Goal: Information Seeking & Learning: Learn about a topic

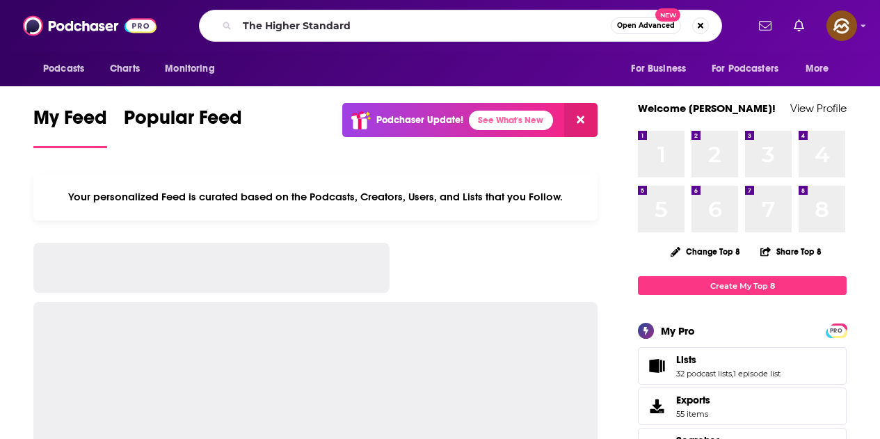
type input "The Higher Standard"
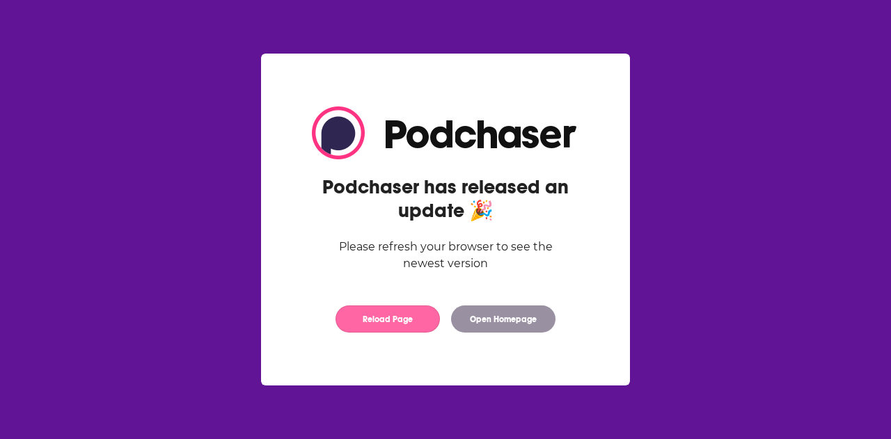
click at [390, 321] on button "Reload Page" at bounding box center [387, 319] width 104 height 27
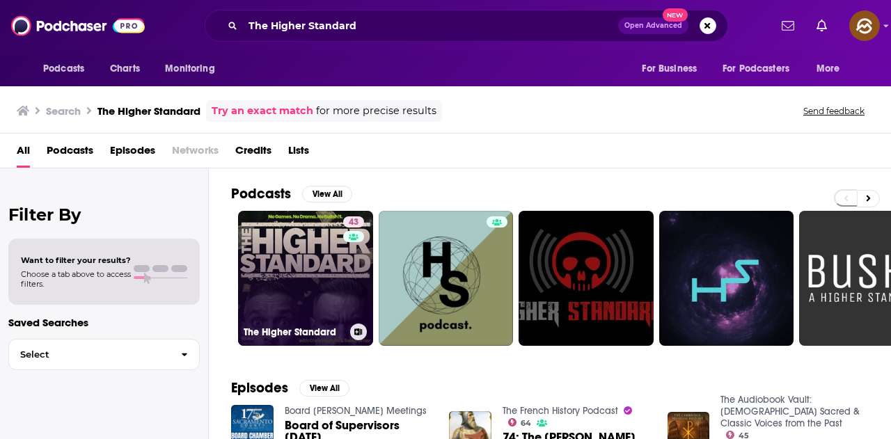
click at [304, 278] on link "43 The Higher Standard" at bounding box center [305, 278] width 135 height 135
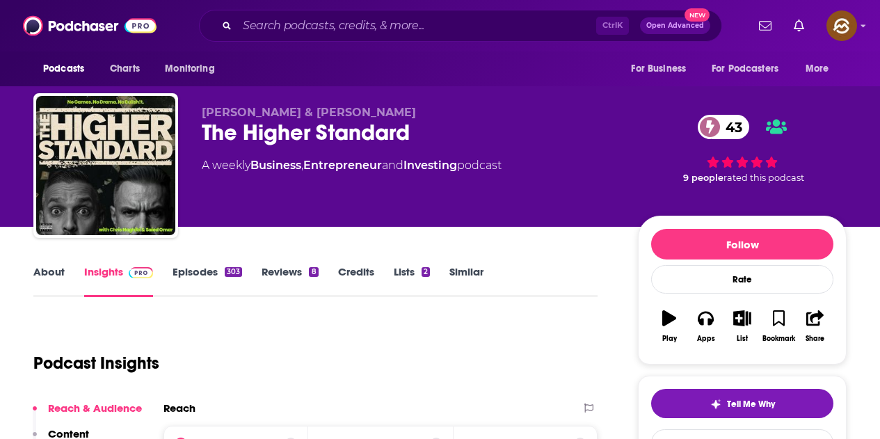
click at [205, 109] on span "Chris Naghibi & ﻿Saied Omar" at bounding box center [309, 112] width 214 height 13
drag, startPoint x: 202, startPoint y: 109, endPoint x: 381, endPoint y: 113, distance: 178.9
click at [381, 113] on p "Chris Naghibi & ﻿Saied Omar" at bounding box center [409, 112] width 414 height 13
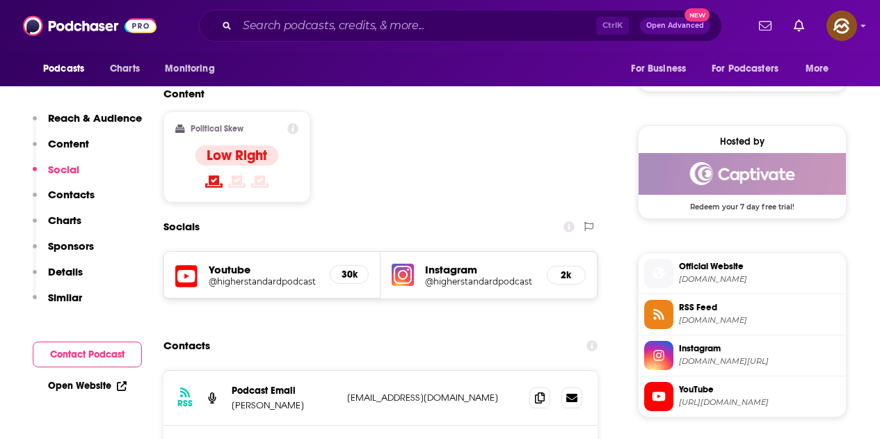
scroll to position [1114, 0]
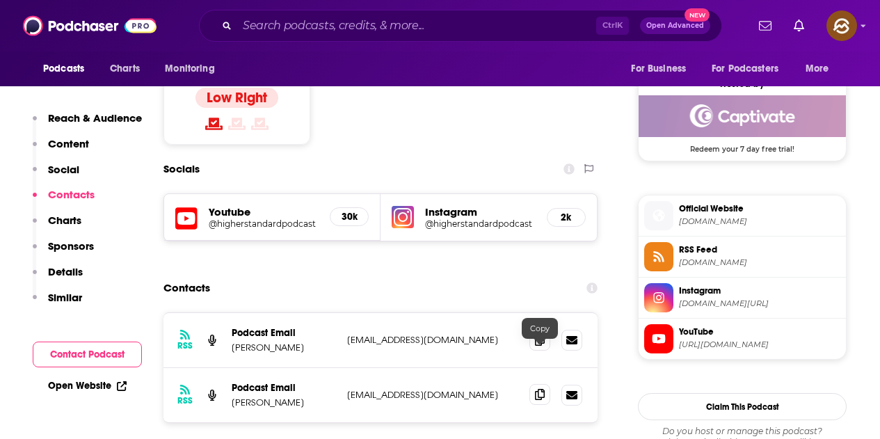
click at [539, 389] on icon at bounding box center [540, 394] width 10 height 11
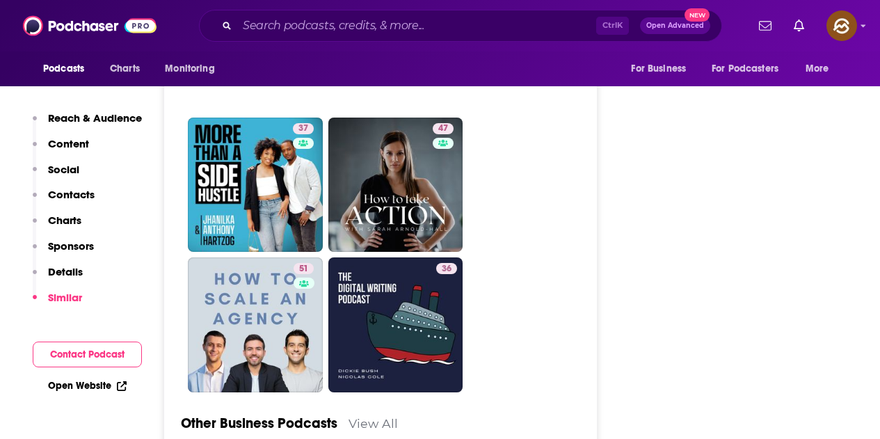
scroll to position [3689, 0]
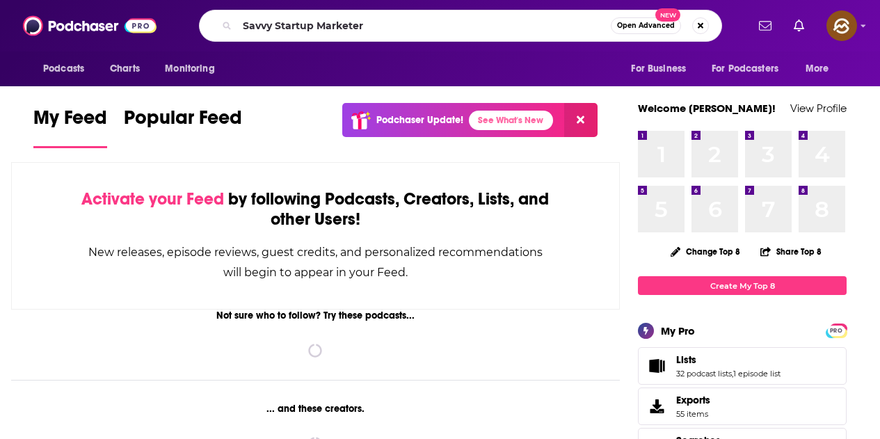
type input "Savvy Startup Marketer"
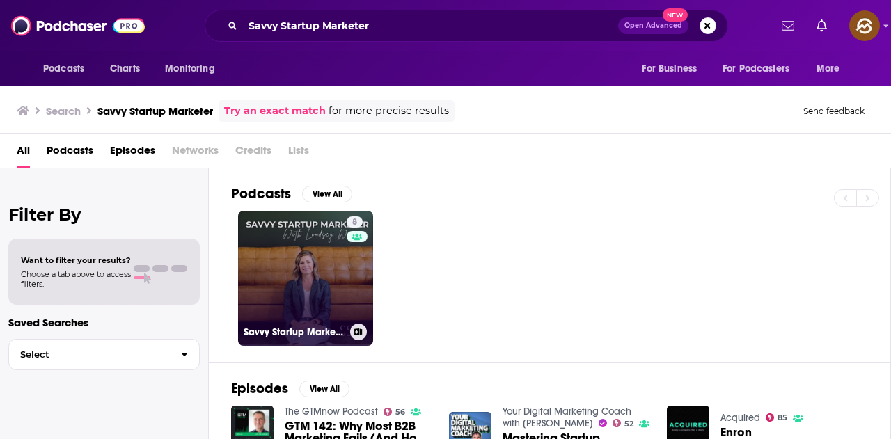
click at [299, 293] on link "8 Savvy Startup Marketer" at bounding box center [305, 278] width 135 height 135
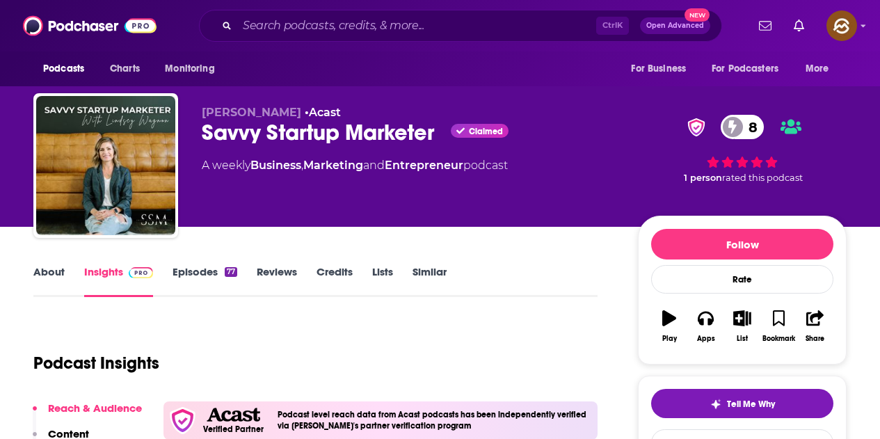
drag, startPoint x: 201, startPoint y: 111, endPoint x: 299, endPoint y: 111, distance: 97.4
click at [299, 111] on div "[PERSON_NAME] • Acast Savvy Startup Marketer Claimed 8 A weekly Business , Mark…" at bounding box center [440, 168] width 814 height 150
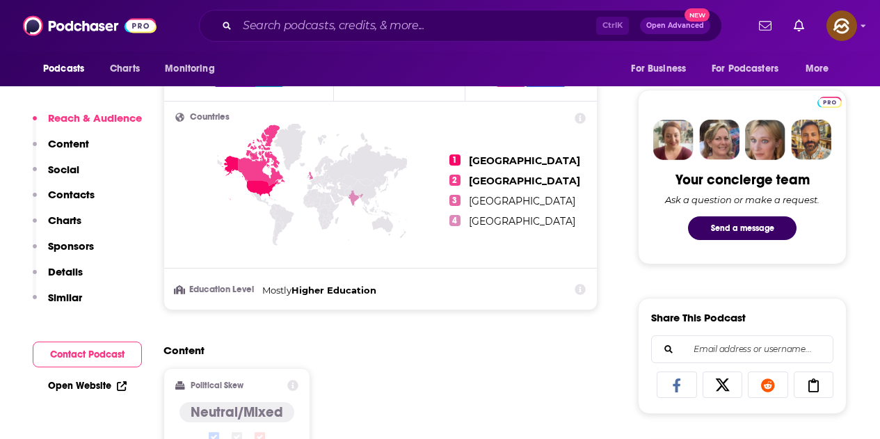
scroll to position [974, 0]
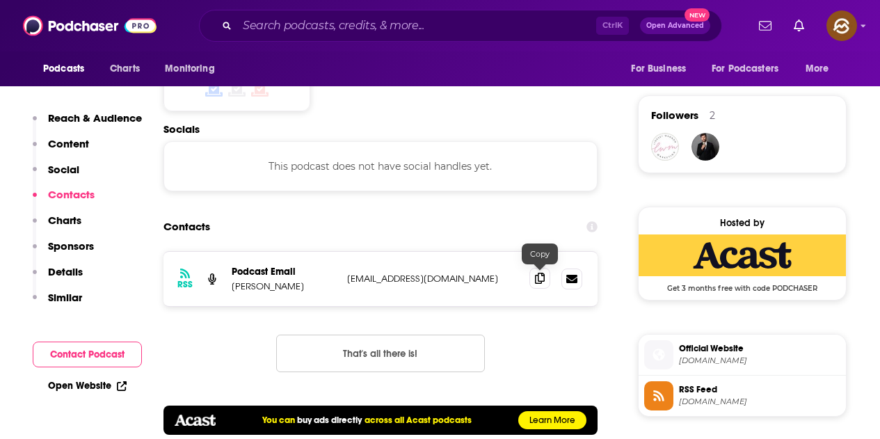
click at [545, 278] on span at bounding box center [540, 278] width 21 height 21
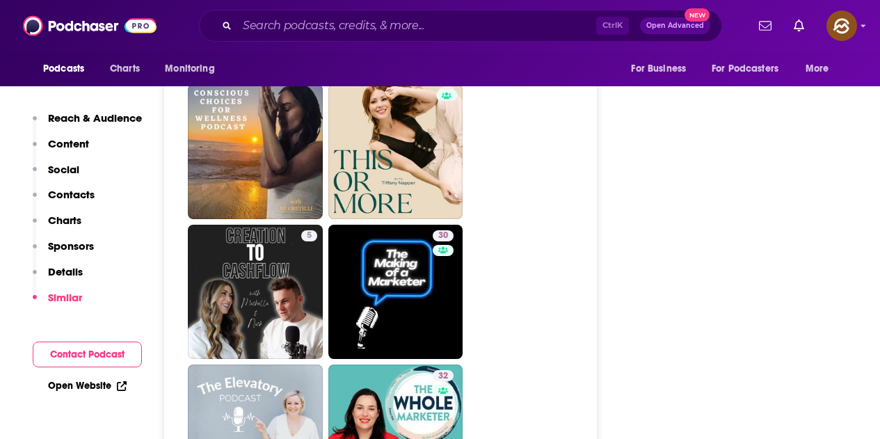
scroll to position [2485, 0]
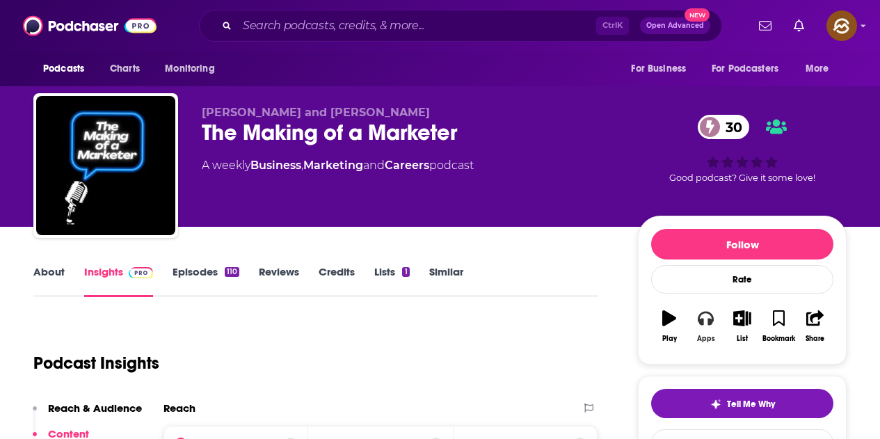
click at [707, 331] on button "Apps" at bounding box center [706, 326] width 36 height 50
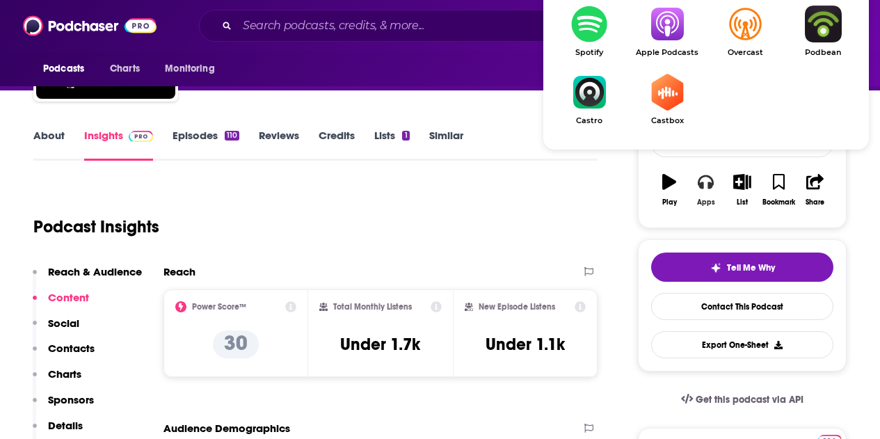
scroll to position [139, 0]
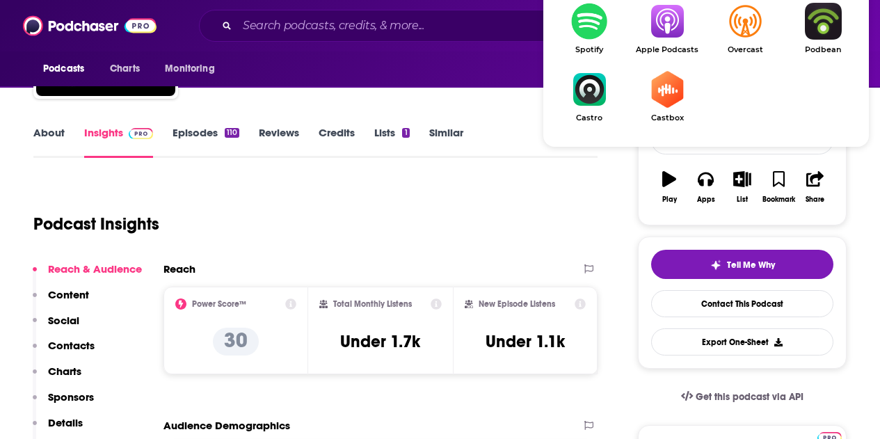
click at [656, 33] on img "Show Listen On dropdown" at bounding box center [667, 21] width 78 height 37
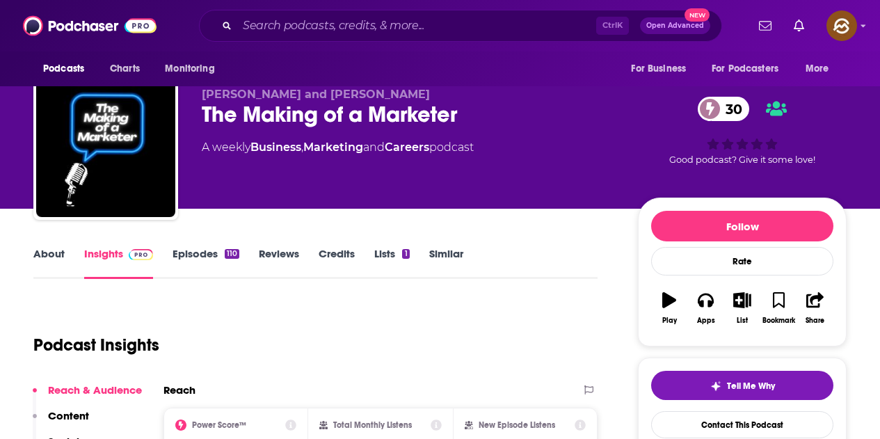
scroll to position [0, 0]
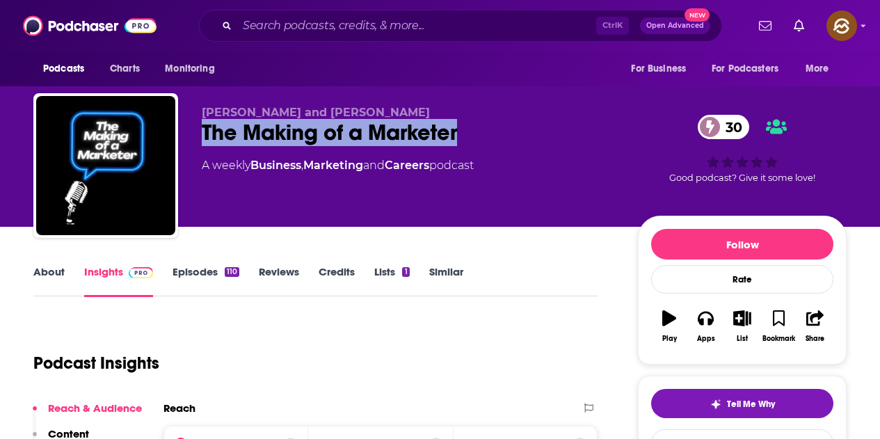
drag, startPoint x: 205, startPoint y: 132, endPoint x: 459, endPoint y: 132, distance: 254.7
click at [459, 132] on div "The Making of a Marketer 30" at bounding box center [409, 132] width 414 height 27
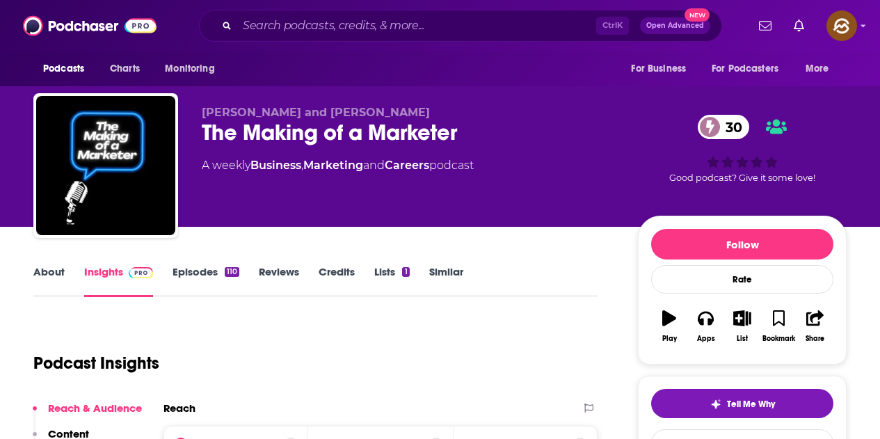
click at [521, 157] on div "Jess Nickerson and Andy Pondillo The Making of a Marketer 30 A weekly Business …" at bounding box center [409, 161] width 414 height 111
click at [476, 90] on div "Jess Nickerson and Andy Pondillo The Making of a Marketer 30 A weekly Business …" at bounding box center [440, 152] width 834 height 150
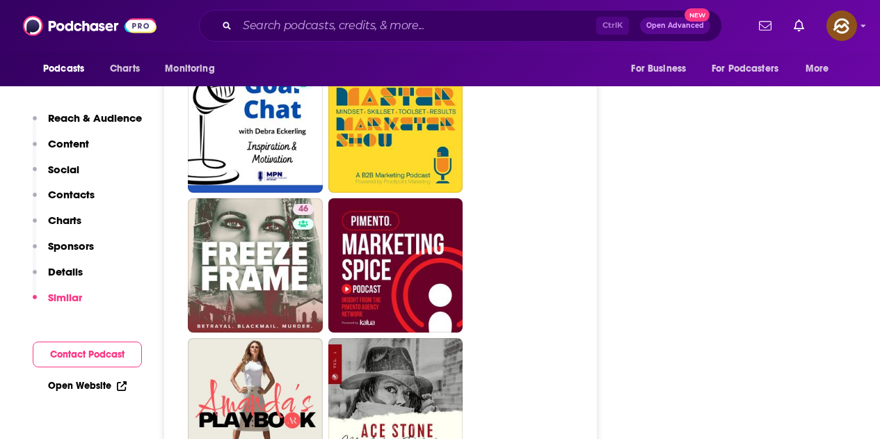
scroll to position [2018, 0]
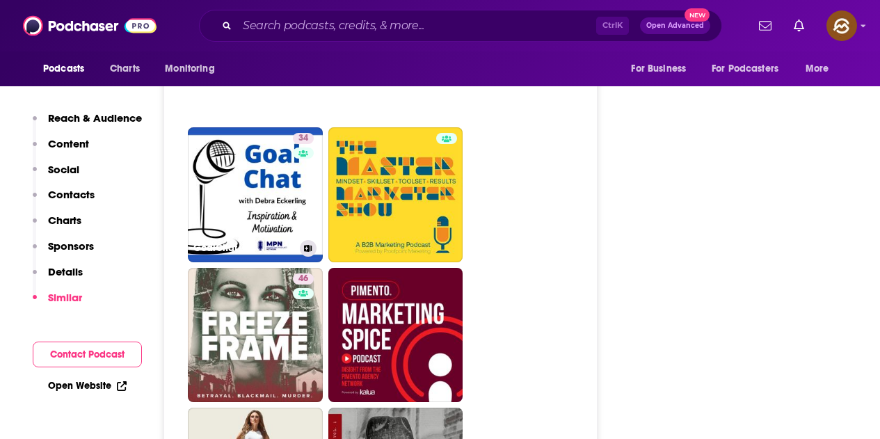
drag, startPoint x: 255, startPoint y: 168, endPoint x: 747, endPoint y: 240, distance: 497.3
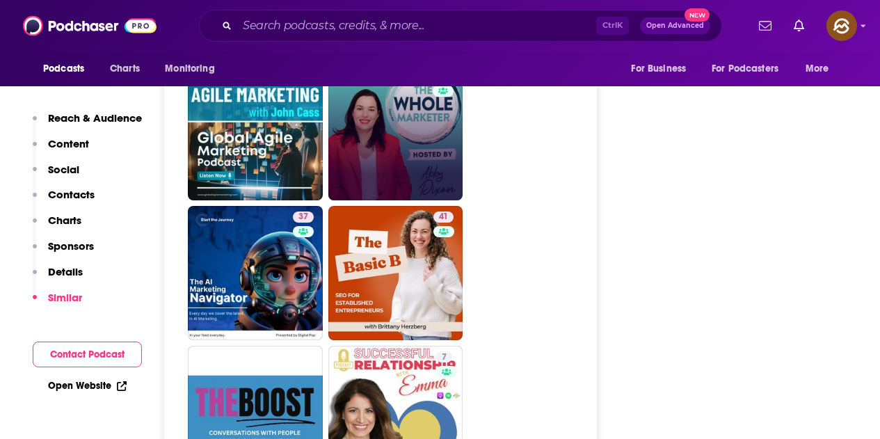
scroll to position [3410, 0]
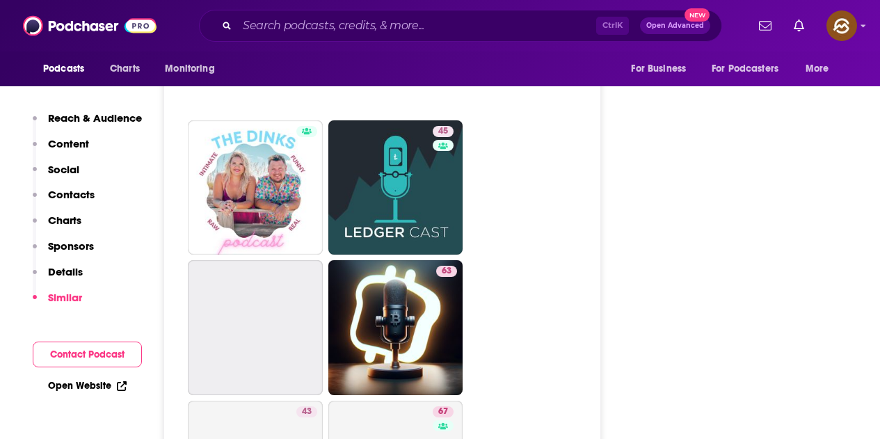
scroll to position [4385, 0]
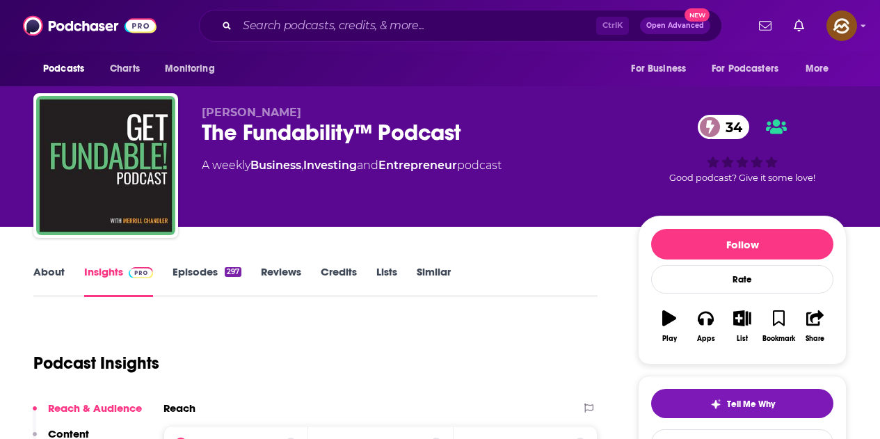
click at [210, 132] on div "The Fundability™ Podcast 34" at bounding box center [409, 132] width 414 height 27
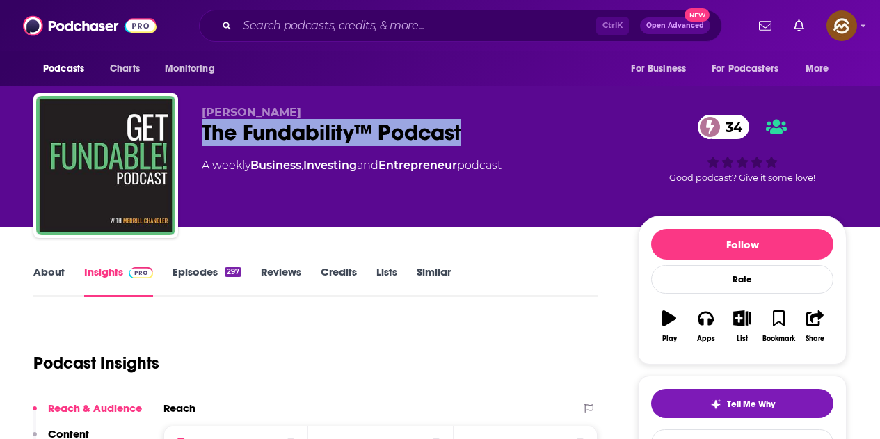
drag, startPoint x: 205, startPoint y: 132, endPoint x: 482, endPoint y: 132, distance: 276.3
click at [482, 132] on div "The Fundability™ Podcast 34" at bounding box center [409, 132] width 414 height 27
click at [708, 310] on icon "button" at bounding box center [705, 317] width 15 height 15
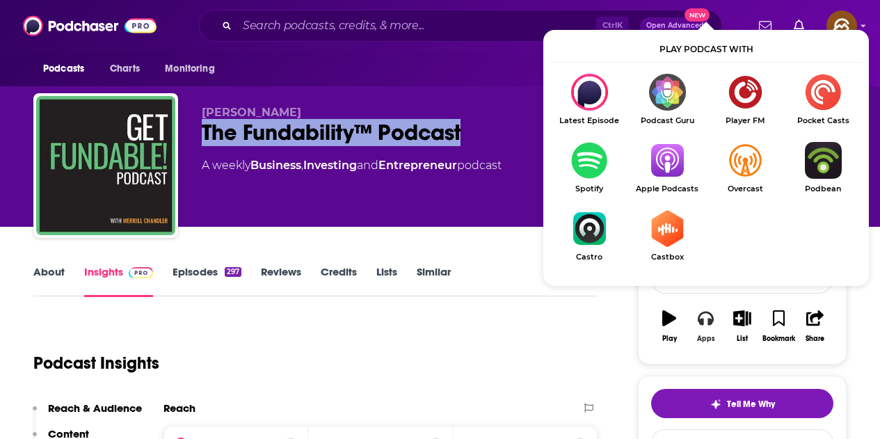
scroll to position [139, 0]
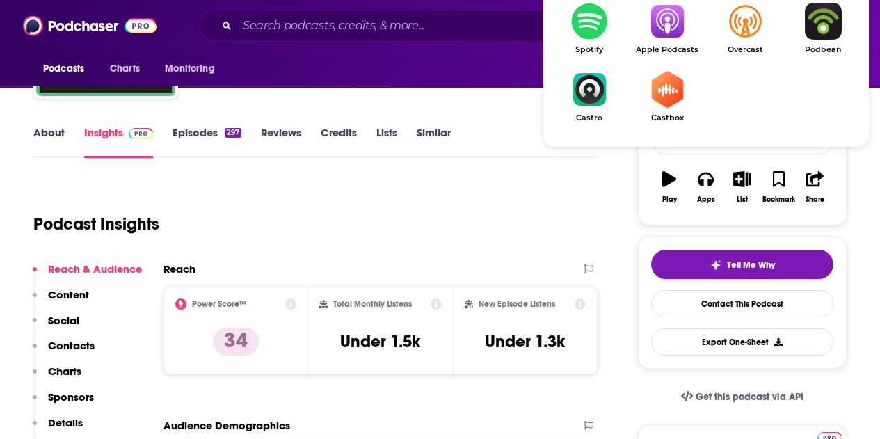
click at [664, 36] on img "Show Listen On dropdown" at bounding box center [667, 21] width 78 height 37
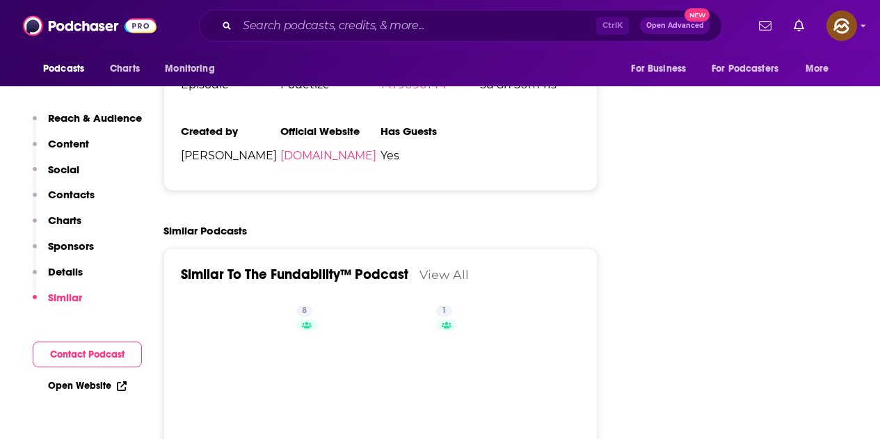
scroll to position [2018, 0]
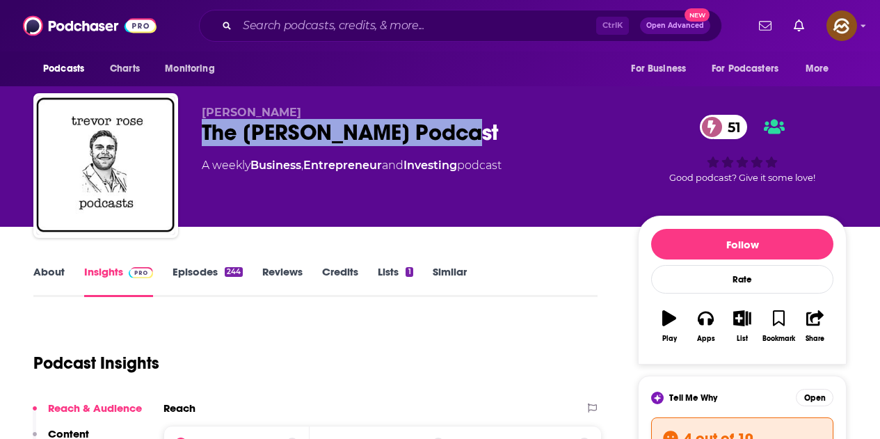
click at [452, 132] on div "[PERSON_NAME] The [PERSON_NAME] Podcast 51 A weekly Business , Entrepreneur and…" at bounding box center [440, 168] width 814 height 150
click at [706, 330] on button "Apps" at bounding box center [706, 326] width 36 height 50
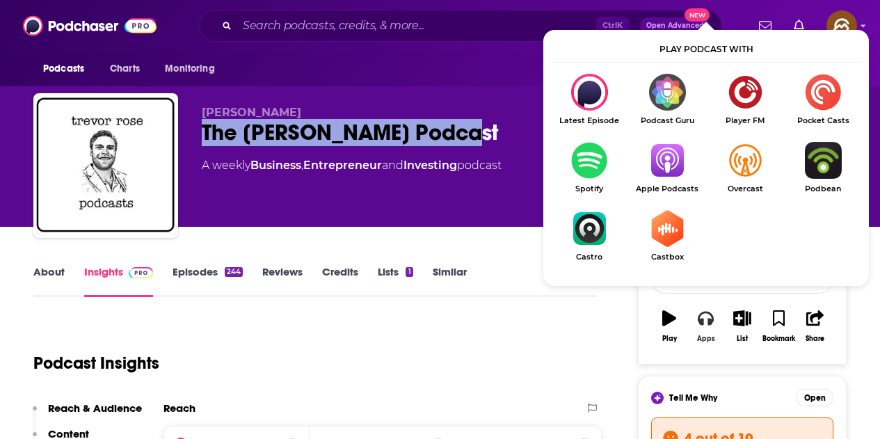
scroll to position [70, 0]
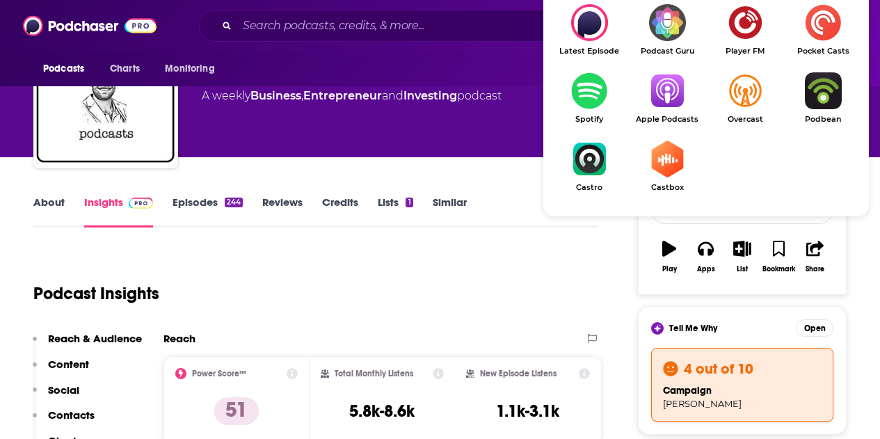
click at [663, 109] on img "Show Listen On dropdown" at bounding box center [667, 90] width 78 height 37
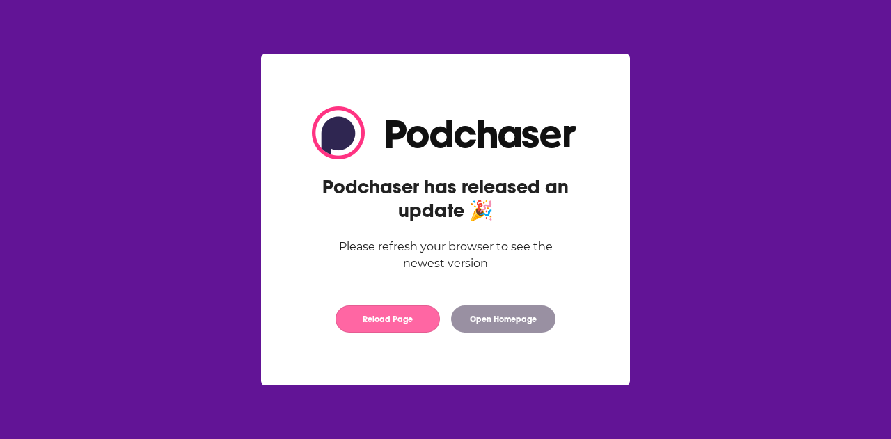
click at [396, 326] on button "Reload Page" at bounding box center [387, 319] width 104 height 27
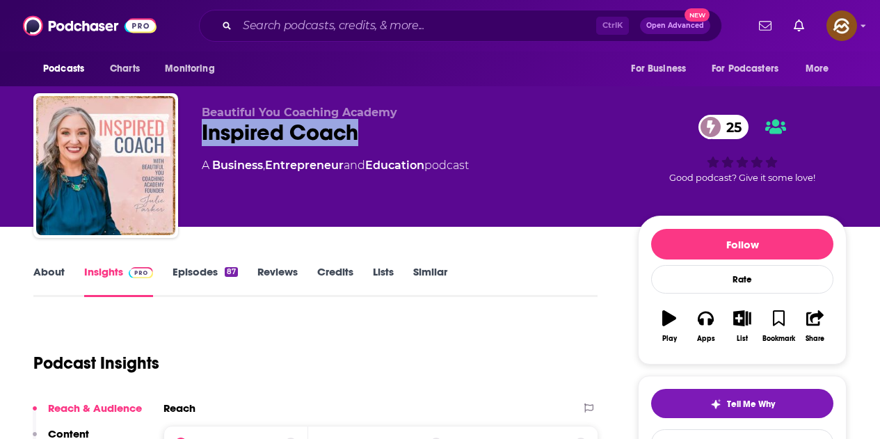
drag, startPoint x: 204, startPoint y: 139, endPoint x: 375, endPoint y: 139, distance: 171.2
click at [375, 139] on div "Inspired Coach 25" at bounding box center [409, 132] width 414 height 27
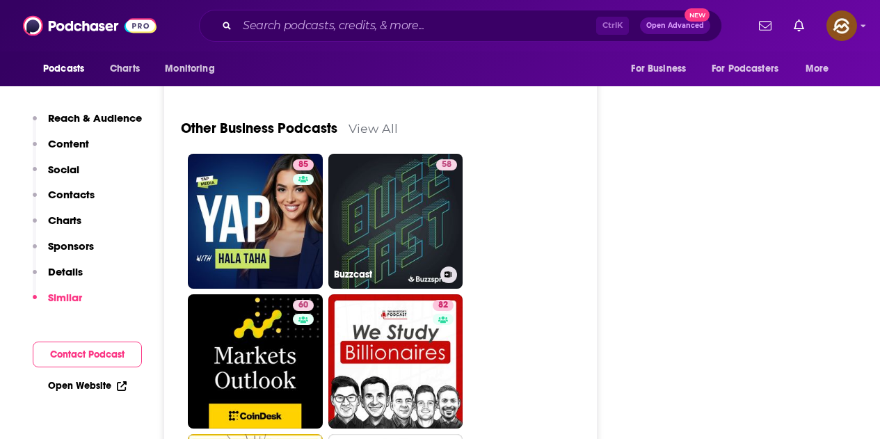
scroll to position [3619, 0]
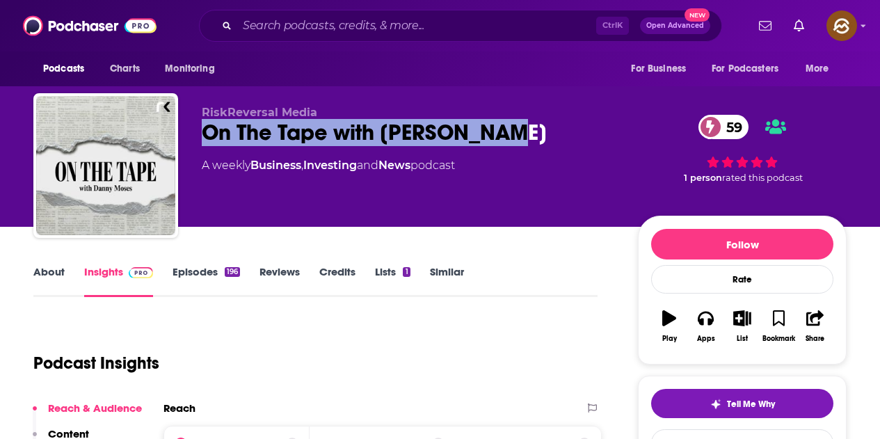
drag, startPoint x: 200, startPoint y: 130, endPoint x: 513, endPoint y: 132, distance: 312.5
click at [513, 132] on div "RiskReversal Media On The Tape with [PERSON_NAME] 59 A weekly Business , Invest…" at bounding box center [440, 168] width 814 height 150
